Goal: Transaction & Acquisition: Purchase product/service

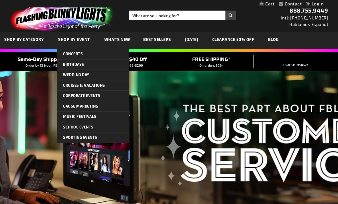
click at [268, 83] on div "Close dialog Get 10% Off Subscribe and save today Unlock Offer Submit" at bounding box center [169, 102] width 338 height 204
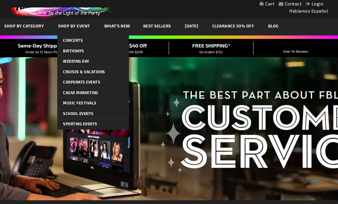
scroll to position [15, 0]
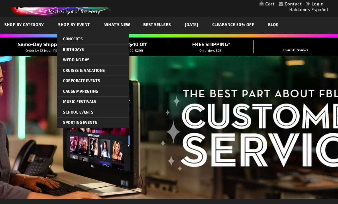
click at [69, 120] on span "Sporting Events" at bounding box center [80, 122] width 34 height 5
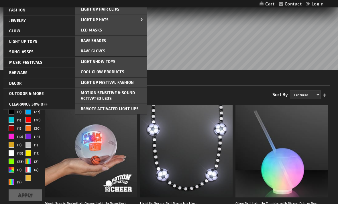
scroll to position [65, 0]
click at [128, 92] on span "Motion Sensitive & Sound Activated LEDs" at bounding box center [108, 95] width 54 height 10
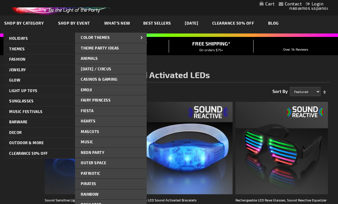
scroll to position [17, 0]
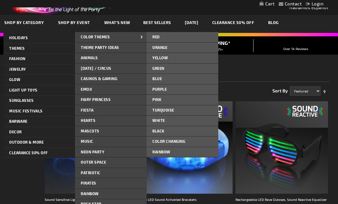
click at [172, 57] on link "Yellow" at bounding box center [183, 58] width 72 height 10
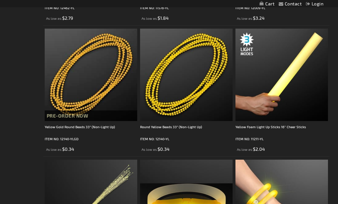
scroll to position [615, 0]
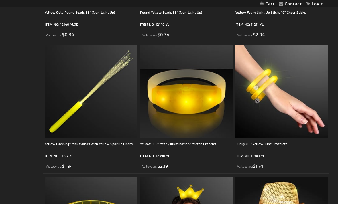
scroll to position [731, 0]
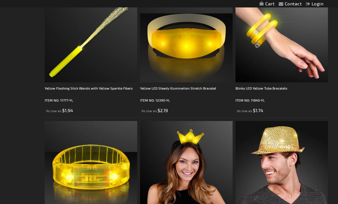
scroll to position [786, 0]
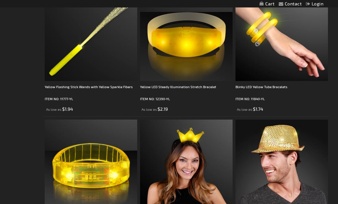
click at [21, 88] on div "Checkout as a new customer Creating an account has many benefits: See order and…" at bounding box center [169, 194] width 321 height 1798
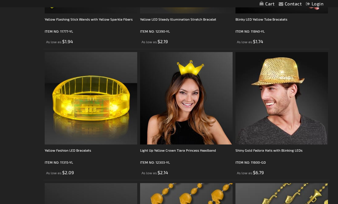
scroll to position [857, 0]
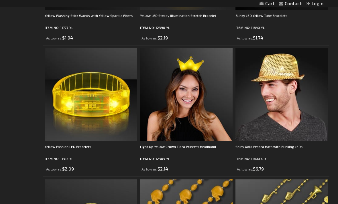
click at [18, 76] on div "Checkout as a new customer Creating an account has many benefits: See order and…" at bounding box center [169, 123] width 321 height 1798
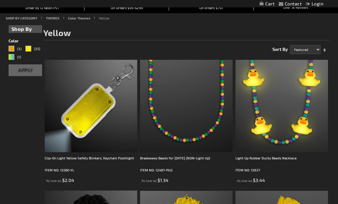
scroll to position [0, 0]
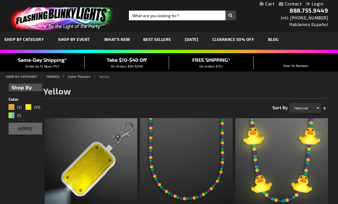
click at [23, 75] on link "SHOP BY CATEGORY" at bounding box center [21, 76] width 31 height 4
